Goal: Task Accomplishment & Management: Use online tool/utility

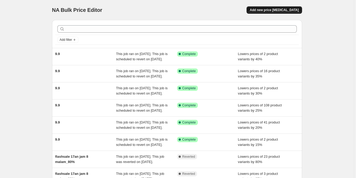
click at [271, 7] on button "Add new price [MEDICAL_DATA]" at bounding box center [273, 9] width 55 height 7
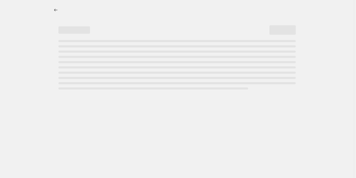
select select "percentage"
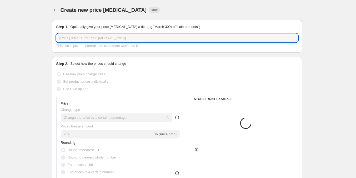
click at [123, 38] on input "[DATE] 4:50:21 PM Price [MEDICAL_DATA]" at bounding box center [176, 38] width 241 height 8
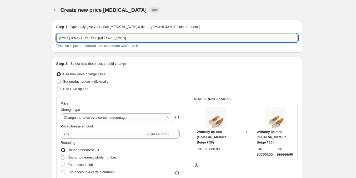
click at [123, 38] on input "[DATE] 4:50:21 PM Price [MEDICAL_DATA]" at bounding box center [176, 38] width 241 height 8
type input "clearance 9.9"
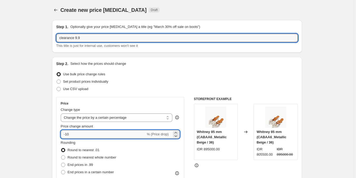
click at [86, 134] on input "-10" at bounding box center [103, 134] width 85 height 8
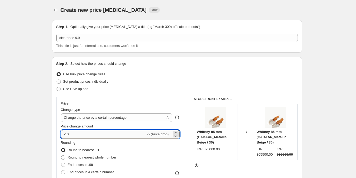
type input "-1"
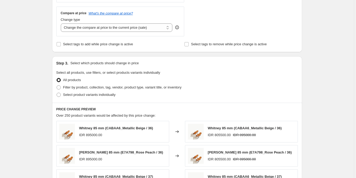
scroll to position [210, 0]
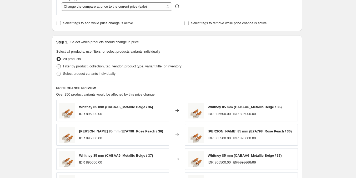
type input "-30"
click at [88, 66] on span "Filter by product, collection, tag, vendor, product type, variant title, or inv…" at bounding box center [122, 66] width 118 height 4
click at [57, 64] on input "Filter by product, collection, tag, vendor, product type, variant title, or inv…" at bounding box center [57, 64] width 0 height 0
radio input "true"
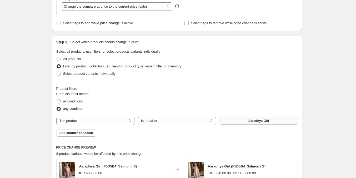
click at [259, 121] on span "Aaradhya Girl" at bounding box center [258, 121] width 21 height 4
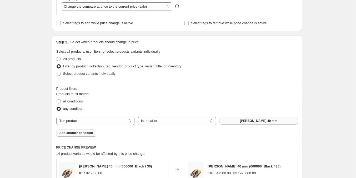
click at [71, 134] on span "Add another condition" at bounding box center [76, 133] width 34 height 4
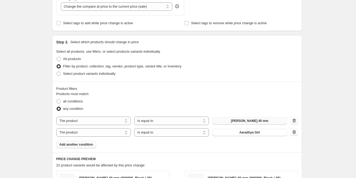
click at [248, 133] on span "Aaradhya Girl" at bounding box center [249, 132] width 21 height 4
click at [66, 144] on span "Add another condition" at bounding box center [76, 144] width 34 height 4
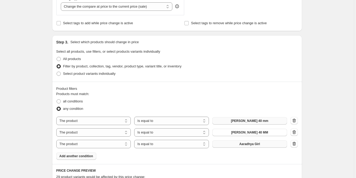
click at [244, 144] on span "Aaradhya Girl" at bounding box center [249, 144] width 21 height 4
click at [69, 157] on span "Add another condition" at bounding box center [76, 156] width 34 height 4
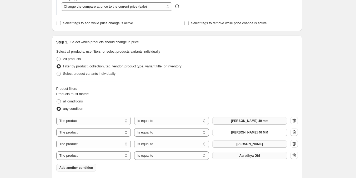
click at [254, 157] on span "Aaradhya Girl" at bounding box center [249, 155] width 21 height 4
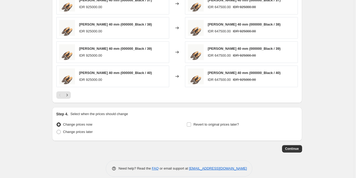
scroll to position [442, 0]
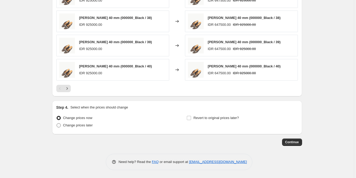
click at [88, 125] on span "Change prices later" at bounding box center [78, 125] width 30 height 4
click at [57, 123] on input "Change prices later" at bounding box center [57, 123] width 0 height 0
radio input "true"
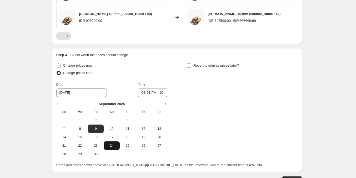
scroll to position [494, 0]
click at [93, 129] on span "9" at bounding box center [96, 128] width 12 height 4
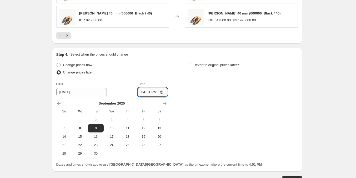
click at [145, 93] on input "16:51" at bounding box center [152, 92] width 29 height 9
type input "00:00"
click at [189, 65] on input "Revert to original prices later?" at bounding box center [189, 65] width 4 height 4
checkbox input "true"
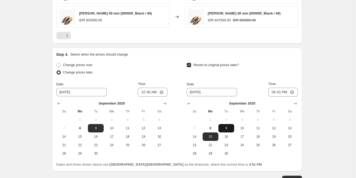
click at [229, 130] on span "9" at bounding box center [226, 128] width 12 height 4
type input "[DATE]"
click at [272, 95] on input "16:51" at bounding box center [282, 92] width 29 height 9
type input "23:59"
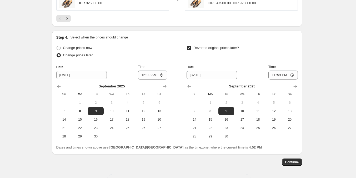
scroll to position [521, 0]
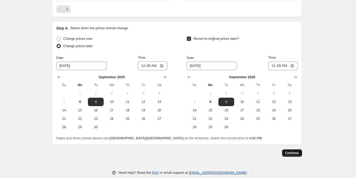
click at [291, 151] on span "Continue" at bounding box center [292, 153] width 14 height 4
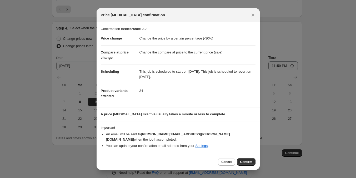
click at [193, 94] on dd "34" at bounding box center [197, 91] width 116 height 14
click at [242, 160] on span "Confirm" at bounding box center [246, 162] width 12 height 4
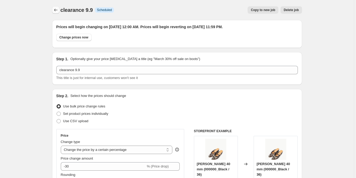
click at [54, 10] on icon "Price change jobs" at bounding box center [55, 9] width 5 height 5
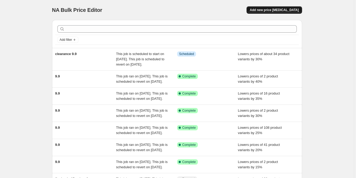
click at [266, 9] on span "Add new price [MEDICAL_DATA]" at bounding box center [273, 10] width 49 height 4
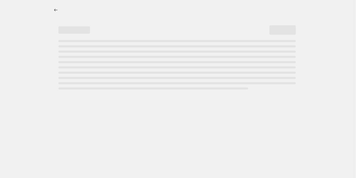
select select "percentage"
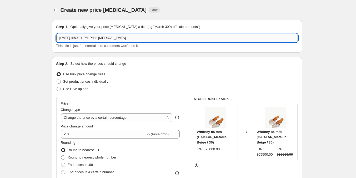
click at [79, 40] on input "[DATE] 4:50:21 PM Price [MEDICAL_DATA]" at bounding box center [176, 38] width 241 height 8
click at [80, 39] on input "[DATE] 4:50:21 PM Price [MEDICAL_DATA]" at bounding box center [176, 38] width 241 height 8
type input "clearance 9.9"
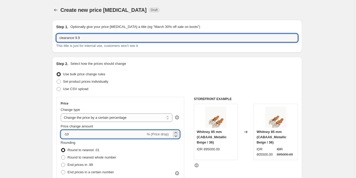
click at [102, 132] on input "-10" at bounding box center [103, 134] width 85 height 8
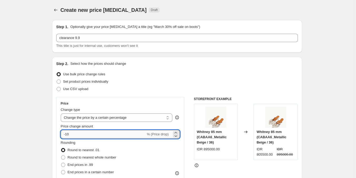
type input "-1"
type input "36"
click at [103, 133] on input "36" at bounding box center [100, 134] width 79 height 8
drag, startPoint x: 102, startPoint y: 133, endPoint x: 64, endPoint y: 131, distance: 38.2
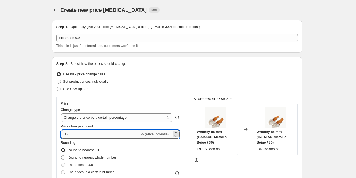
click at [64, 131] on input "36" at bounding box center [100, 134] width 79 height 8
type input "-35"
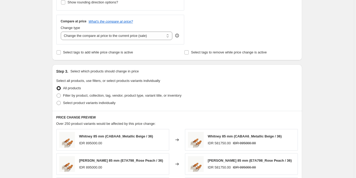
scroll to position [184, 0]
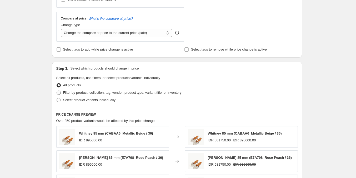
click at [93, 94] on span "Filter by product, collection, tag, vendor, product type, variant title, or inv…" at bounding box center [122, 92] width 118 height 4
click at [57, 91] on input "Filter by product, collection, tag, vendor, product type, variant title, or inv…" at bounding box center [57, 90] width 0 height 0
radio input "true"
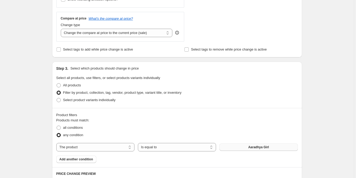
click at [248, 145] on button "Aaradhya Girl" at bounding box center [258, 146] width 78 height 7
click at [82, 160] on span "Add another condition" at bounding box center [76, 159] width 34 height 4
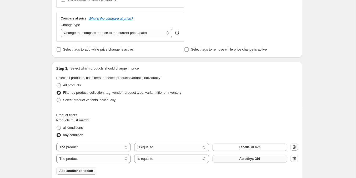
click at [240, 160] on button "Aaradhya Girl" at bounding box center [249, 158] width 75 height 7
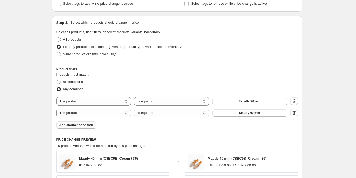
scroll to position [237, 0]
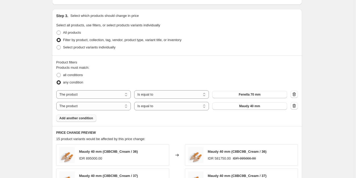
click at [83, 122] on div "Product filters Products must match: all conditions any condition The product T…" at bounding box center [177, 90] width 250 height 71
click at [84, 121] on button "Add another condition" at bounding box center [76, 117] width 40 height 7
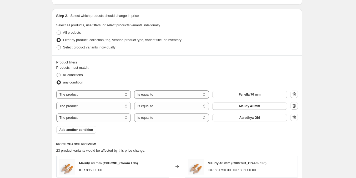
click at [245, 122] on div "Products must match: all conditions any condition The product The product's col…" at bounding box center [176, 99] width 241 height 68
click at [247, 117] on span "Aaradhya Girl" at bounding box center [249, 117] width 21 height 4
click at [73, 131] on span "Add another condition" at bounding box center [76, 129] width 34 height 4
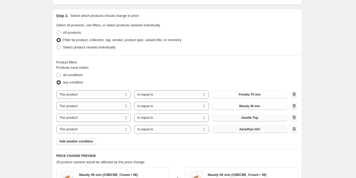
click at [261, 128] on button "Aaradhya Girl" at bounding box center [249, 128] width 75 height 7
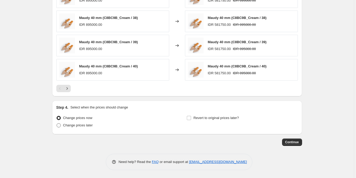
click at [78, 124] on span "Change prices later" at bounding box center [78, 125] width 30 height 4
click at [57, 123] on input "Change prices later" at bounding box center [57, 123] width 0 height 0
radio input "true"
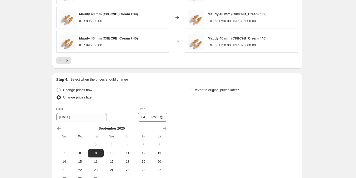
scroll to position [521, 0]
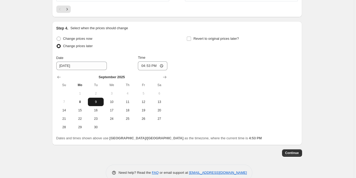
click at [98, 105] on button "9" at bounding box center [96, 102] width 16 height 8
click at [143, 67] on input "16:53" at bounding box center [152, 65] width 29 height 9
type input "00:00"
click at [192, 40] on label "Revert to original prices later?" at bounding box center [212, 38] width 52 height 7
click at [191, 40] on input "Revert to original prices later?" at bounding box center [189, 39] width 4 height 4
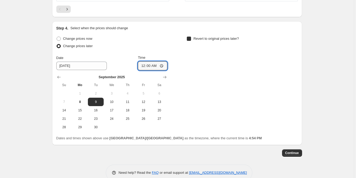
checkbox input "true"
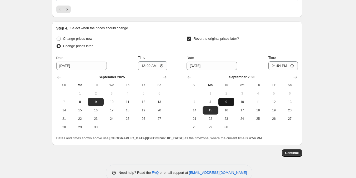
click at [229, 103] on span "9" at bounding box center [226, 102] width 12 height 4
type input "[DATE]"
click at [272, 65] on input "16:54" at bounding box center [282, 65] width 29 height 9
type input "23:59"
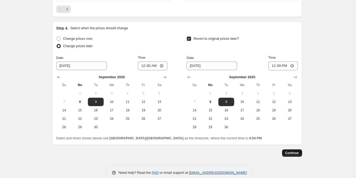
click at [293, 156] on button "Continue" at bounding box center [292, 152] width 20 height 7
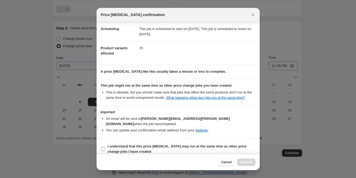
scroll to position [43, 0]
click at [198, 144] on b "I understand that this price [MEDICAL_DATA] may run at the same time as other p…" at bounding box center [176, 148] width 139 height 9
click at [105, 146] on input "I understand that this price [MEDICAL_DATA] may run at the same time as other p…" at bounding box center [103, 148] width 4 height 4
checkbox input "true"
click at [242, 161] on span "Confirm" at bounding box center [246, 162] width 12 height 4
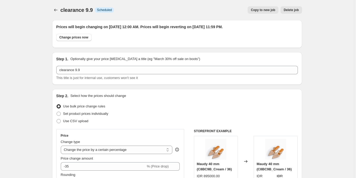
click at [65, 9] on span "clearance 9.9" at bounding box center [76, 10] width 32 height 6
copy span "clearance 9.9"
click at [54, 10] on icon "Price change jobs" at bounding box center [55, 9] width 5 height 5
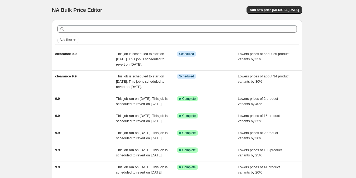
click at [285, 4] on div "NA Bulk Price Editor. This page is ready NA Bulk Price Editor Add new price [ME…" at bounding box center [177, 10] width 250 height 20
click at [285, 10] on span "Add new price [MEDICAL_DATA]" at bounding box center [273, 10] width 49 height 4
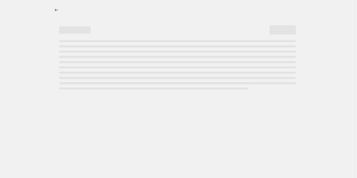
select select "percentage"
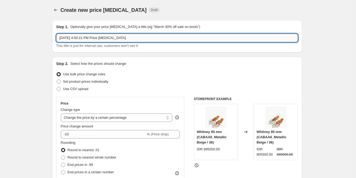
click at [83, 36] on input "[DATE] 4:50:21 PM Price [MEDICAL_DATA]" at bounding box center [176, 38] width 241 height 8
paste input "clearance 9.9"
type input "clearance 9.9"
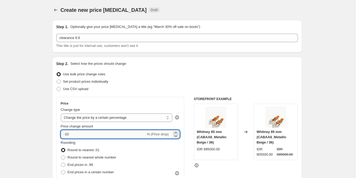
click at [76, 132] on input "-10" at bounding box center [103, 134] width 85 height 8
type input "-1"
type input "-45"
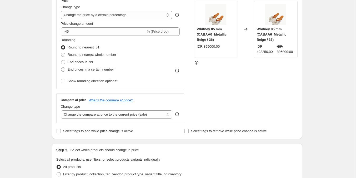
scroll to position [131, 0]
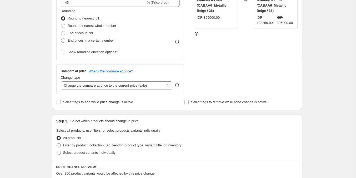
click at [80, 146] on span "Filter by product, collection, tag, vendor, product type, variant title, or inv…" at bounding box center [122, 145] width 118 height 4
click at [57, 143] on input "Filter by product, collection, tag, vendor, product type, variant title, or inv…" at bounding box center [57, 143] width 0 height 0
radio input "true"
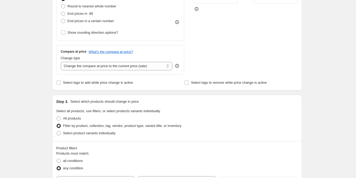
scroll to position [210, 0]
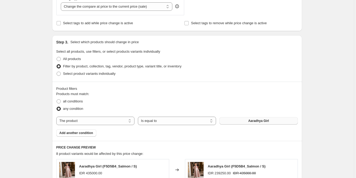
click at [234, 119] on button "Aaradhya Girl" at bounding box center [258, 120] width 78 height 7
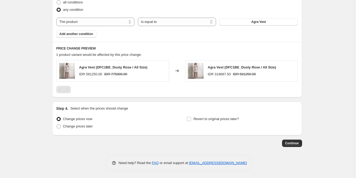
scroll to position [310, 0]
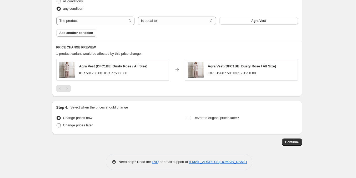
click at [75, 124] on span "Change prices later" at bounding box center [78, 125] width 30 height 4
click at [57, 123] on input "Change prices later" at bounding box center [57, 123] width 0 height 0
radio input "true"
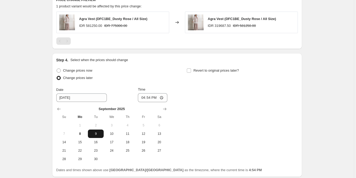
scroll to position [363, 0]
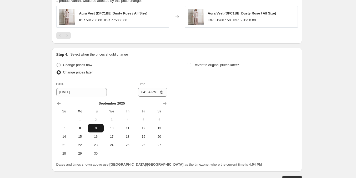
click at [99, 127] on span "9" at bounding box center [96, 128] width 12 height 4
click at [141, 95] on input "16:54" at bounding box center [152, 92] width 29 height 9
type input "00:00"
click at [192, 65] on label "Revert to original prices later?" at bounding box center [212, 64] width 52 height 7
click at [191, 65] on input "Revert to original prices later?" at bounding box center [189, 65] width 4 height 4
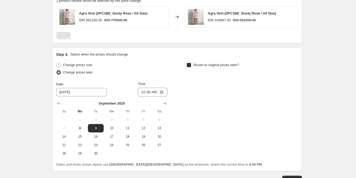
checkbox input "true"
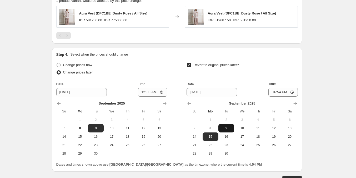
click at [223, 129] on span "9" at bounding box center [226, 128] width 12 height 4
type input "[DATE]"
click at [275, 94] on input "16:54" at bounding box center [282, 92] width 29 height 9
type input "23:59"
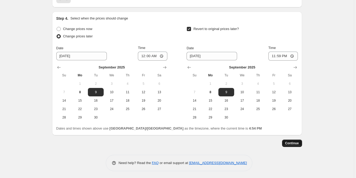
scroll to position [400, 0]
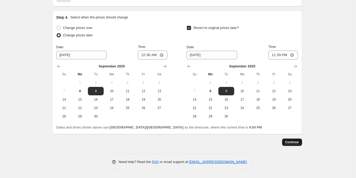
click at [295, 144] on button "Continue" at bounding box center [292, 141] width 20 height 7
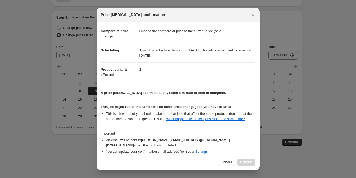
scroll to position [43, 0]
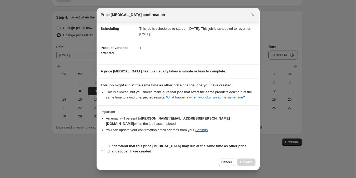
click at [180, 144] on b "I understand that this price [MEDICAL_DATA] may run at the same time as other p…" at bounding box center [176, 148] width 139 height 9
click at [105, 146] on input "I understand that this price [MEDICAL_DATA] may run at the same time as other p…" at bounding box center [103, 148] width 4 height 4
checkbox input "true"
click at [244, 162] on span "Confirm" at bounding box center [246, 162] width 12 height 4
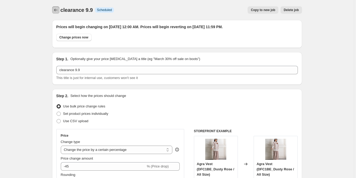
click at [58, 8] on icon "Price change jobs" at bounding box center [55, 9] width 5 height 5
